Goal: Task Accomplishment & Management: Manage account settings

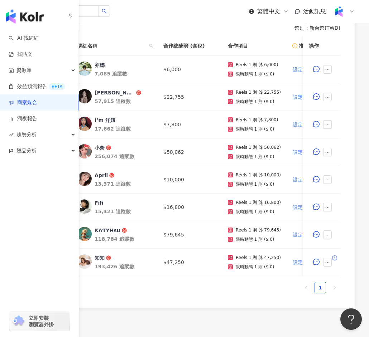
click at [20, 105] on link "商案媒合" at bounding box center [23, 102] width 29 height 7
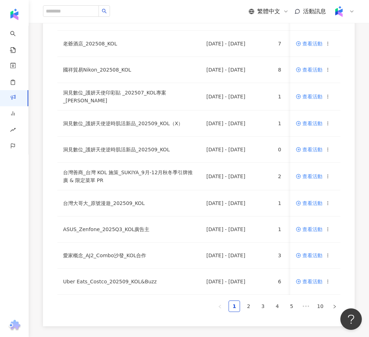
scroll to position [426, 0]
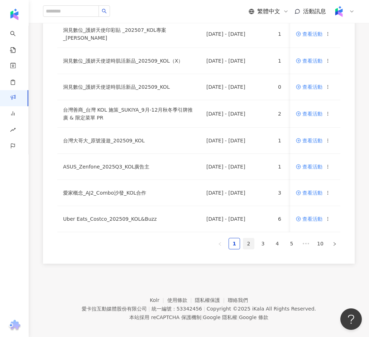
click at [247, 238] on link "2" at bounding box center [248, 243] width 11 height 11
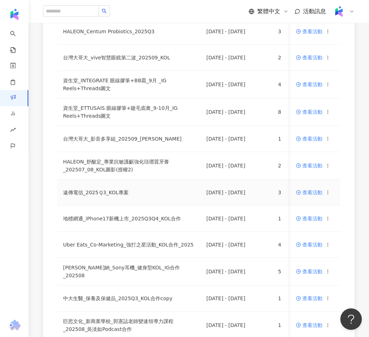
scroll to position [111, 0]
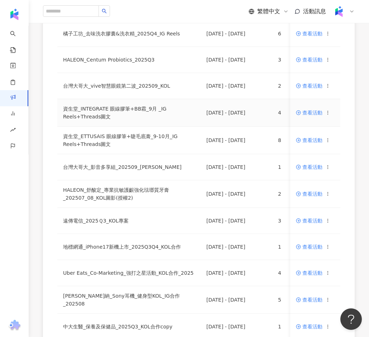
click at [302, 110] on span "查看活動" at bounding box center [309, 112] width 26 height 5
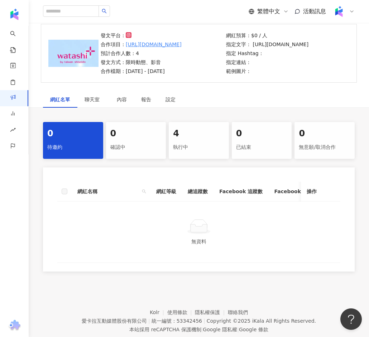
scroll to position [70, 0]
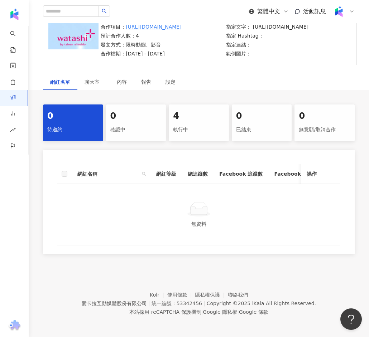
click at [178, 116] on div "4" at bounding box center [199, 116] width 52 height 12
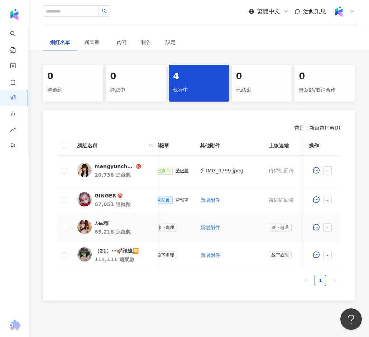
scroll to position [0, 438]
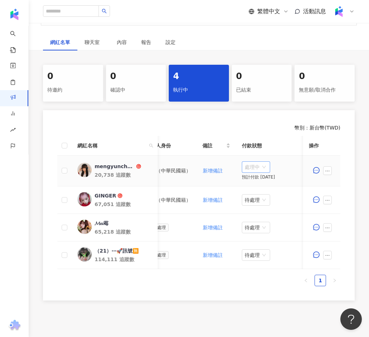
click at [258, 169] on span "處理中" at bounding box center [255, 167] width 23 height 11
click at [269, 132] on div "幣別 ： 新台幣 ( TWD ) 網紅名稱 合作總酬勞 (含稅) 合作項目 推廣連結 合約 勞報單 其他附件 上線連結 領款人身份 備註 付款狀態 操作 me…" at bounding box center [198, 205] width 311 height 190
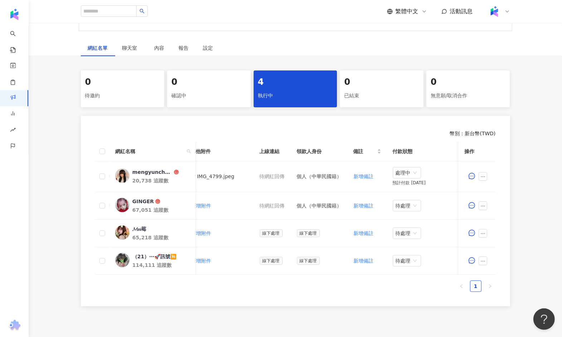
scroll to position [0, 320]
